Goal: Information Seeking & Learning: Learn about a topic

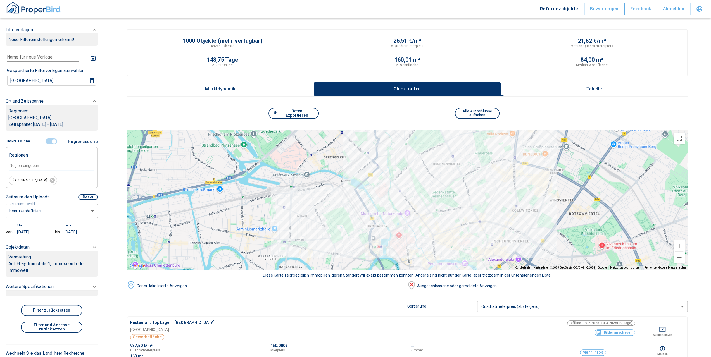
drag, startPoint x: 0, startPoint y: 0, endPoint x: 451, endPoint y: 166, distance: 481.1
click at [451, 166] on div at bounding box center [407, 200] width 561 height 140
click at [608, 85] on button "Tabelle" at bounding box center [594, 89] width 187 height 14
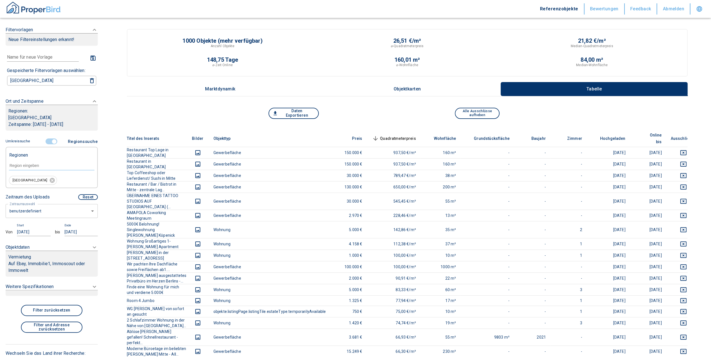
click at [402, 92] on button "Objektkarten" at bounding box center [407, 89] width 187 height 14
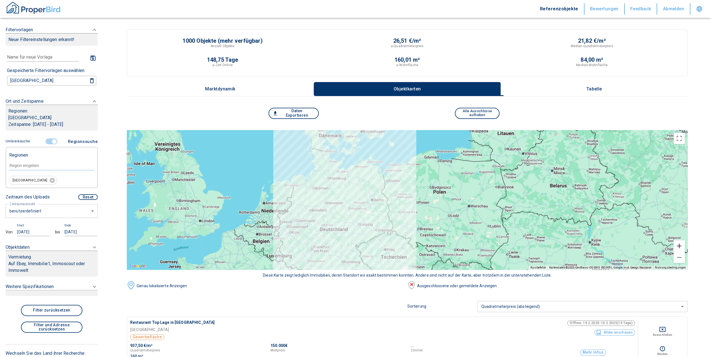
click at [682, 244] on button "Vergrößern" at bounding box center [679, 246] width 11 height 11
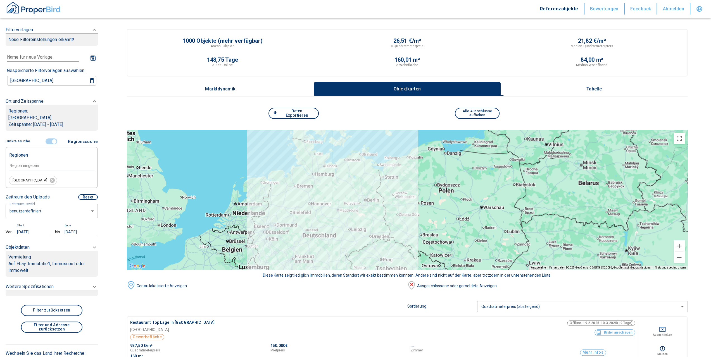
click at [682, 244] on button "Vergrößern" at bounding box center [679, 246] width 11 height 11
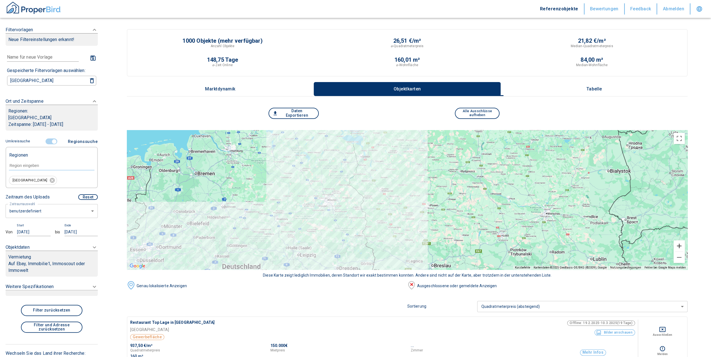
click at [682, 244] on button "Vergrößern" at bounding box center [679, 246] width 11 height 11
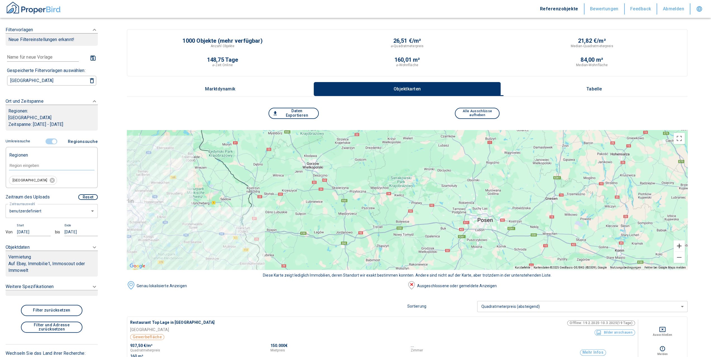
click at [682, 244] on button "Vergrößern" at bounding box center [679, 246] width 11 height 11
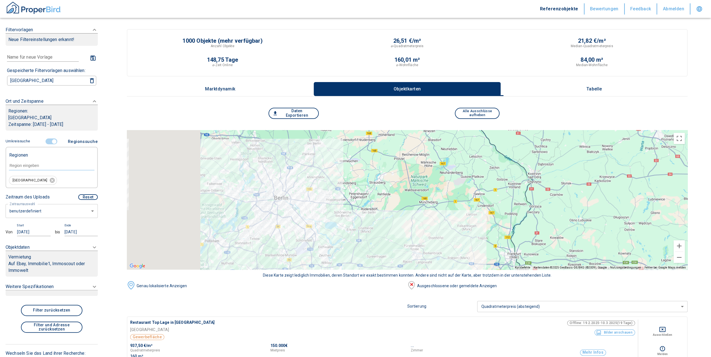
drag, startPoint x: 187, startPoint y: 192, endPoint x: 630, endPoint y: 191, distance: 443.0
click at [630, 191] on div at bounding box center [407, 200] width 561 height 140
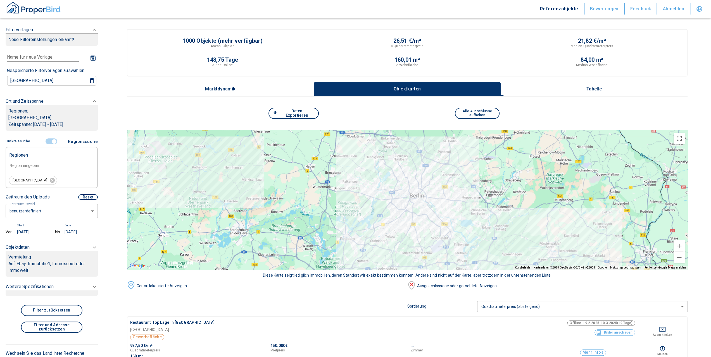
drag, startPoint x: 315, startPoint y: 203, endPoint x: 452, endPoint y: 200, distance: 137.7
click at [452, 200] on div at bounding box center [407, 200] width 561 height 140
click at [684, 246] on button "Vergrößern" at bounding box center [679, 246] width 11 height 11
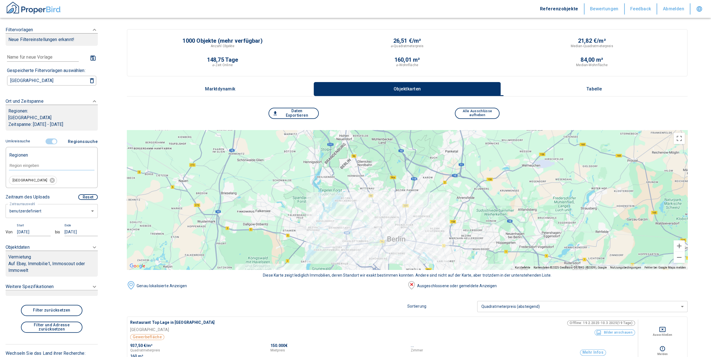
drag, startPoint x: 497, startPoint y: 162, endPoint x: 465, endPoint y: 211, distance: 58.6
click at [465, 211] on div at bounding box center [407, 200] width 561 height 140
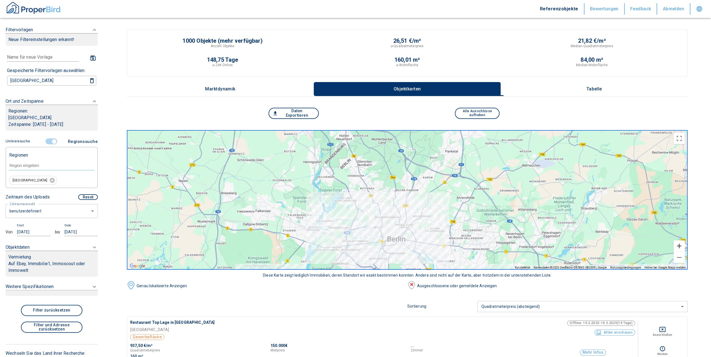
click at [682, 248] on button "Vergrößern" at bounding box center [679, 246] width 11 height 11
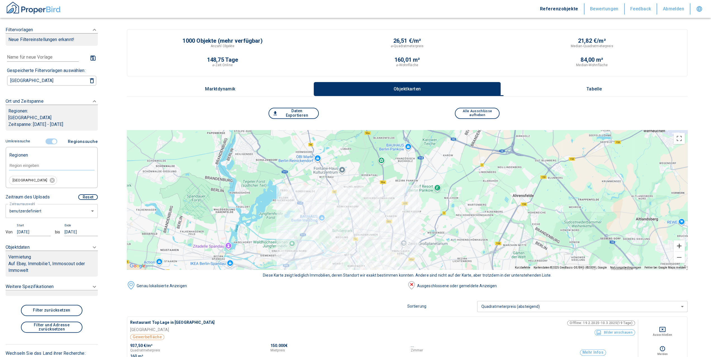
click at [682, 248] on button "Vergrößern" at bounding box center [679, 246] width 11 height 11
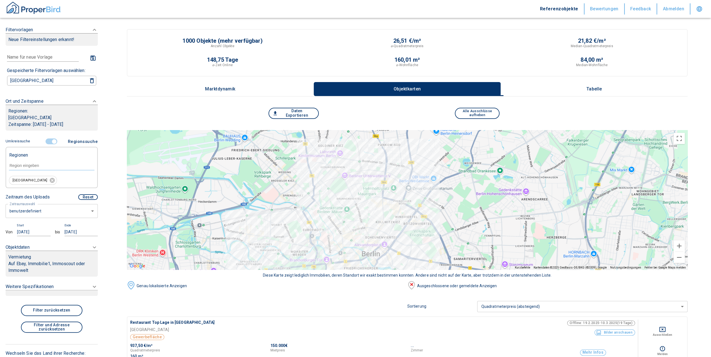
drag, startPoint x: 365, startPoint y: 242, endPoint x: 373, endPoint y: 133, distance: 109.5
click at [373, 133] on div at bounding box center [407, 200] width 561 height 140
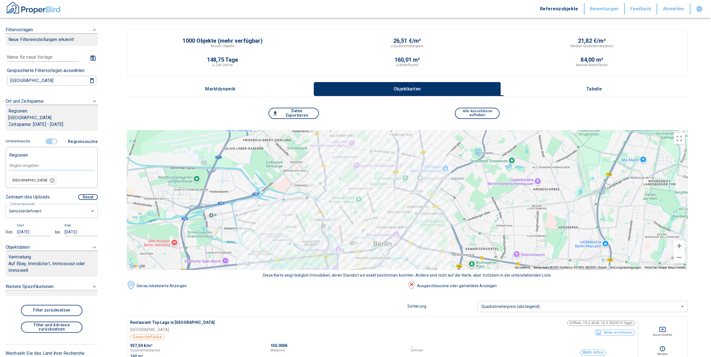
drag, startPoint x: 345, startPoint y: 194, endPoint x: 357, endPoint y: 184, distance: 16.2
click at [357, 184] on div at bounding box center [407, 200] width 561 height 140
click at [684, 247] on button "Vergrößern" at bounding box center [679, 246] width 11 height 11
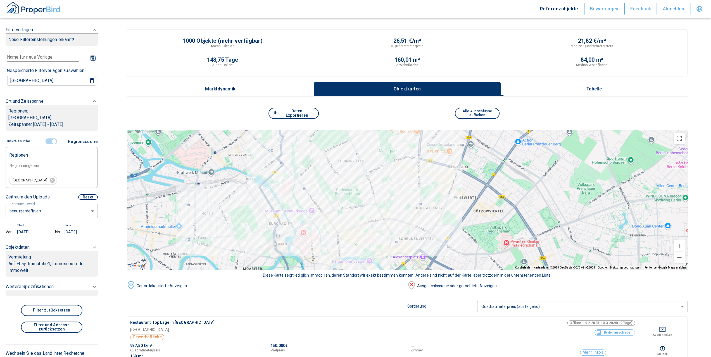
drag, startPoint x: 304, startPoint y: 198, endPoint x: 343, endPoint y: 178, distance: 44.2
click at [343, 178] on div at bounding box center [407, 200] width 561 height 140
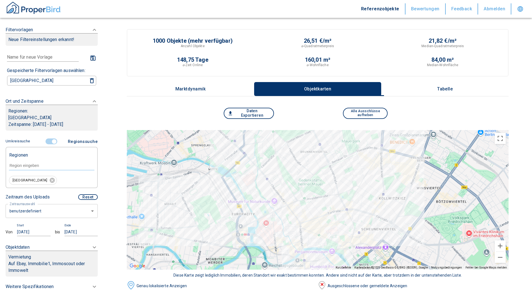
drag, startPoint x: 245, startPoint y: 171, endPoint x: 300, endPoint y: 158, distance: 57.1
click at [300, 158] on div at bounding box center [318, 200] width 382 height 140
click at [504, 141] on button "Vollbildansicht ein/aus" at bounding box center [500, 138] width 11 height 11
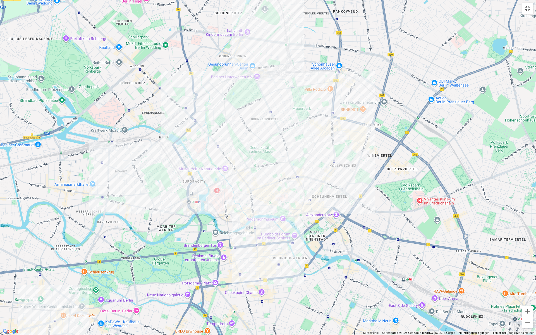
click at [305, 169] on div at bounding box center [268, 167] width 536 height 335
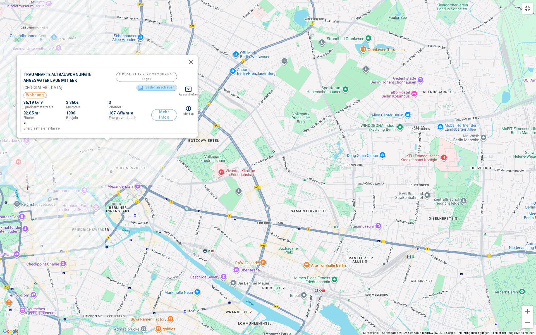
click at [142, 85] on button "Bilder anschauen" at bounding box center [157, 88] width 41 height 6
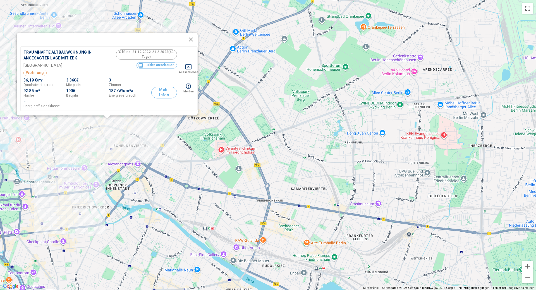
click at [359, 148] on div "Next slide" at bounding box center [360, 149] width 8 height 12
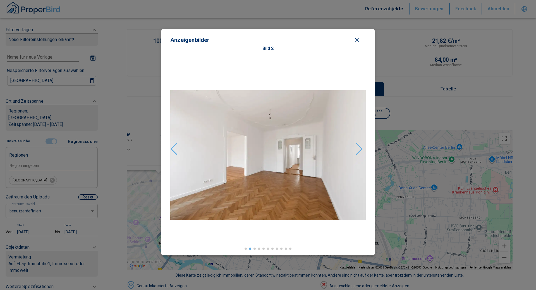
click at [359, 148] on div "Next slide" at bounding box center [360, 149] width 8 height 12
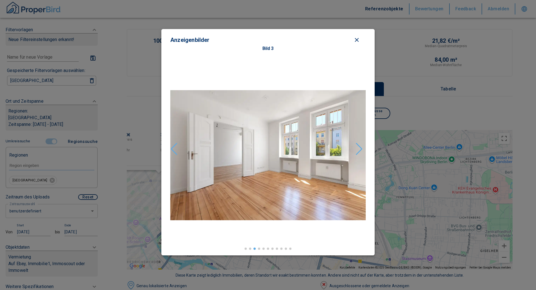
click at [359, 148] on div "Next slide" at bounding box center [360, 149] width 8 height 12
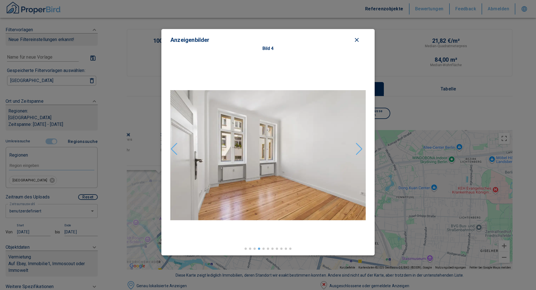
click at [359, 148] on div "Next slide" at bounding box center [360, 149] width 8 height 12
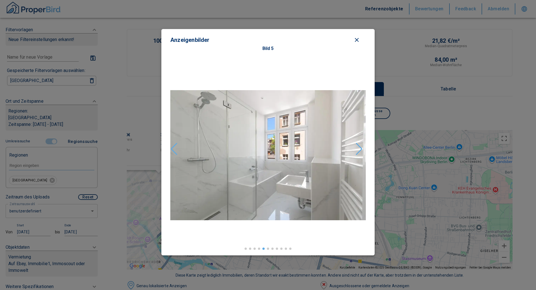
click at [359, 148] on div "Next slide" at bounding box center [360, 149] width 8 height 12
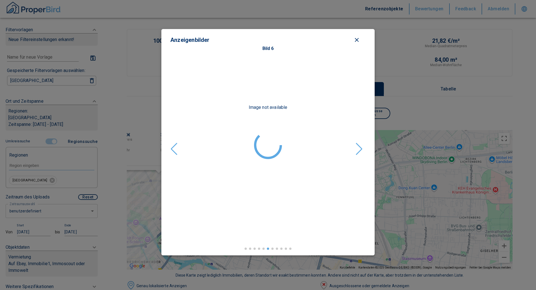
click at [356, 40] on icon "close modal" at bounding box center [357, 40] width 4 height 4
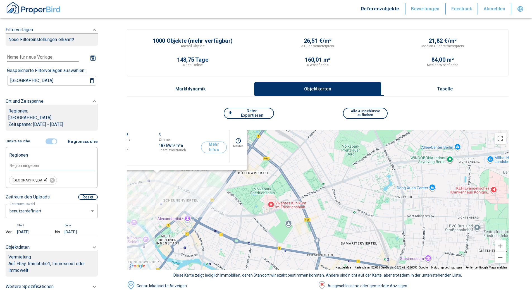
click at [442, 87] on p "Tabelle" at bounding box center [445, 89] width 28 height 5
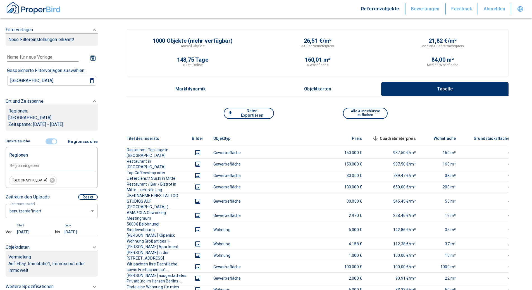
click at [308, 86] on button "Objektkarten" at bounding box center [317, 89] width 127 height 14
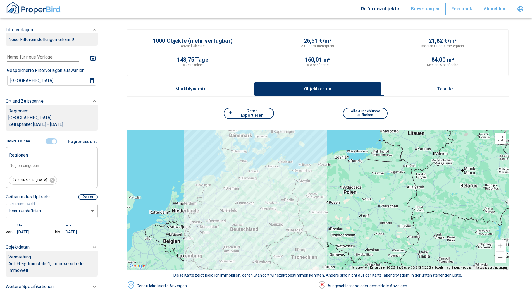
click at [504, 244] on button "Vergrößern" at bounding box center [500, 246] width 11 height 11
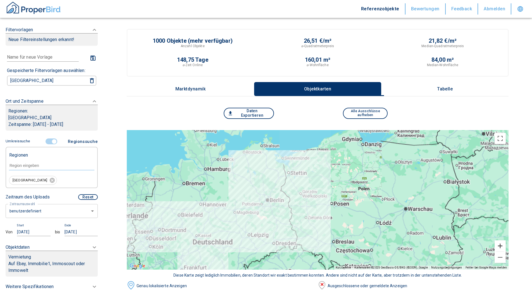
click at [504, 244] on button "Vergrößern" at bounding box center [500, 246] width 11 height 11
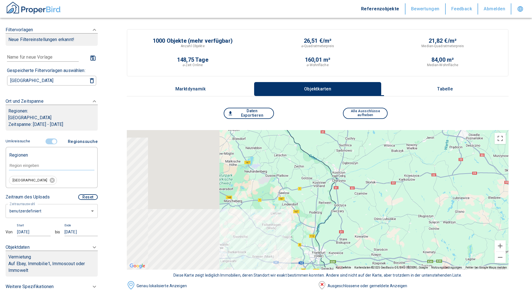
drag, startPoint x: 204, startPoint y: 211, endPoint x: 536, endPoint y: 205, distance: 331.6
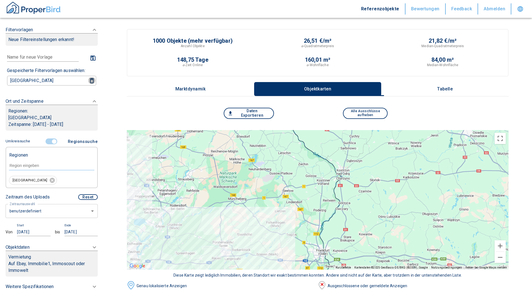
click at [90, 79] on icon "button" at bounding box center [92, 80] width 4 height 5
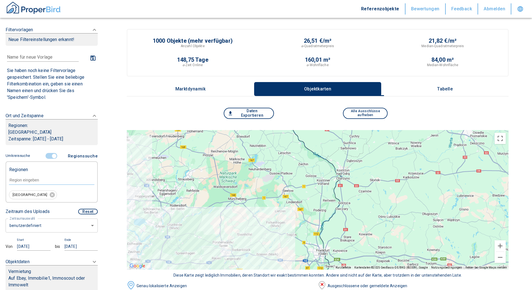
click at [48, 154] on input "controlled" at bounding box center [54, 156] width 17 height 6
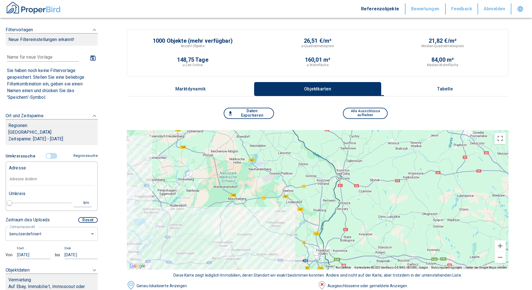
click at [28, 181] on input "text" at bounding box center [51, 179] width 85 height 13
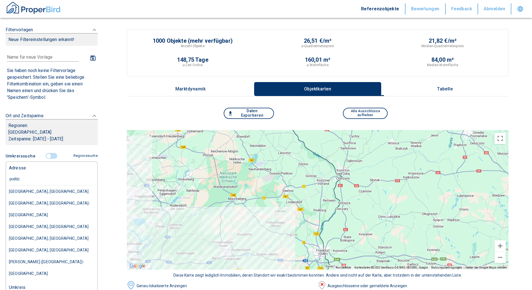
type input "[GEOGRAPHIC_DATA], [GEOGRAPHIC_DATA], [GEOGRAPHIC_DATA]"
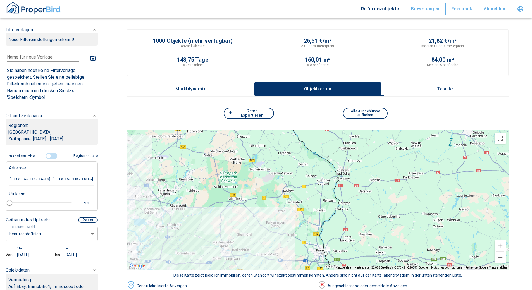
type input "2020"
type input "[GEOGRAPHIC_DATA], [GEOGRAPHIC_DATA]"
type input "1"
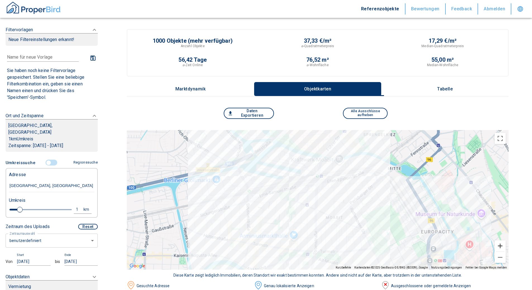
type input "[GEOGRAPHIC_DATA], [GEOGRAPHIC_DATA]"
click at [501, 249] on button "Vergrößern" at bounding box center [500, 246] width 11 height 11
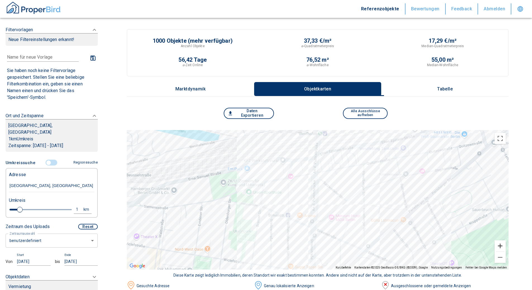
click at [501, 249] on button "Vergrößern" at bounding box center [500, 246] width 11 height 11
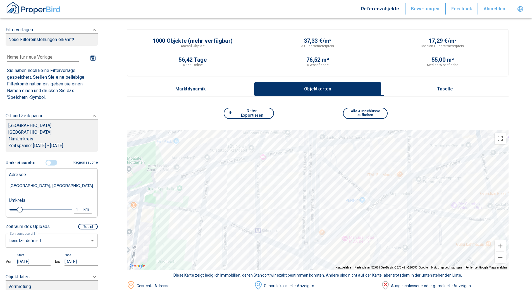
click at [266, 175] on div at bounding box center [318, 200] width 382 height 140
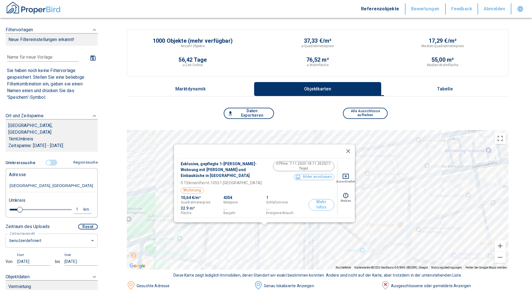
click at [320, 201] on button "Mehr Infos" at bounding box center [322, 204] width 26 height 11
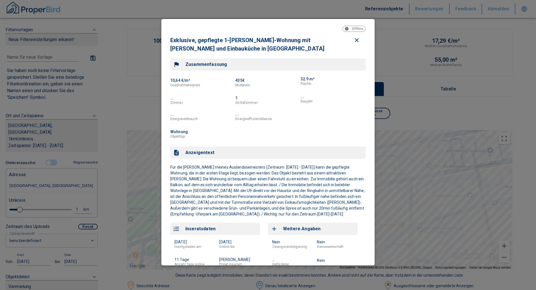
click at [354, 38] on icon "close modal" at bounding box center [357, 40] width 7 height 7
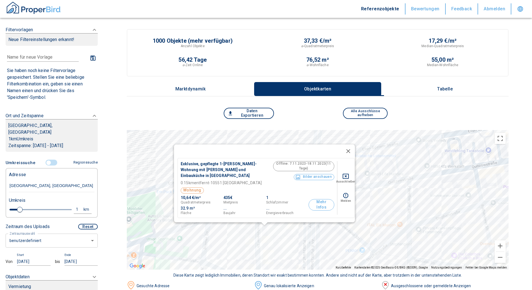
click at [440, 89] on p "Tabelle" at bounding box center [445, 89] width 28 height 5
